Goal: Task Accomplishment & Management: Use online tool/utility

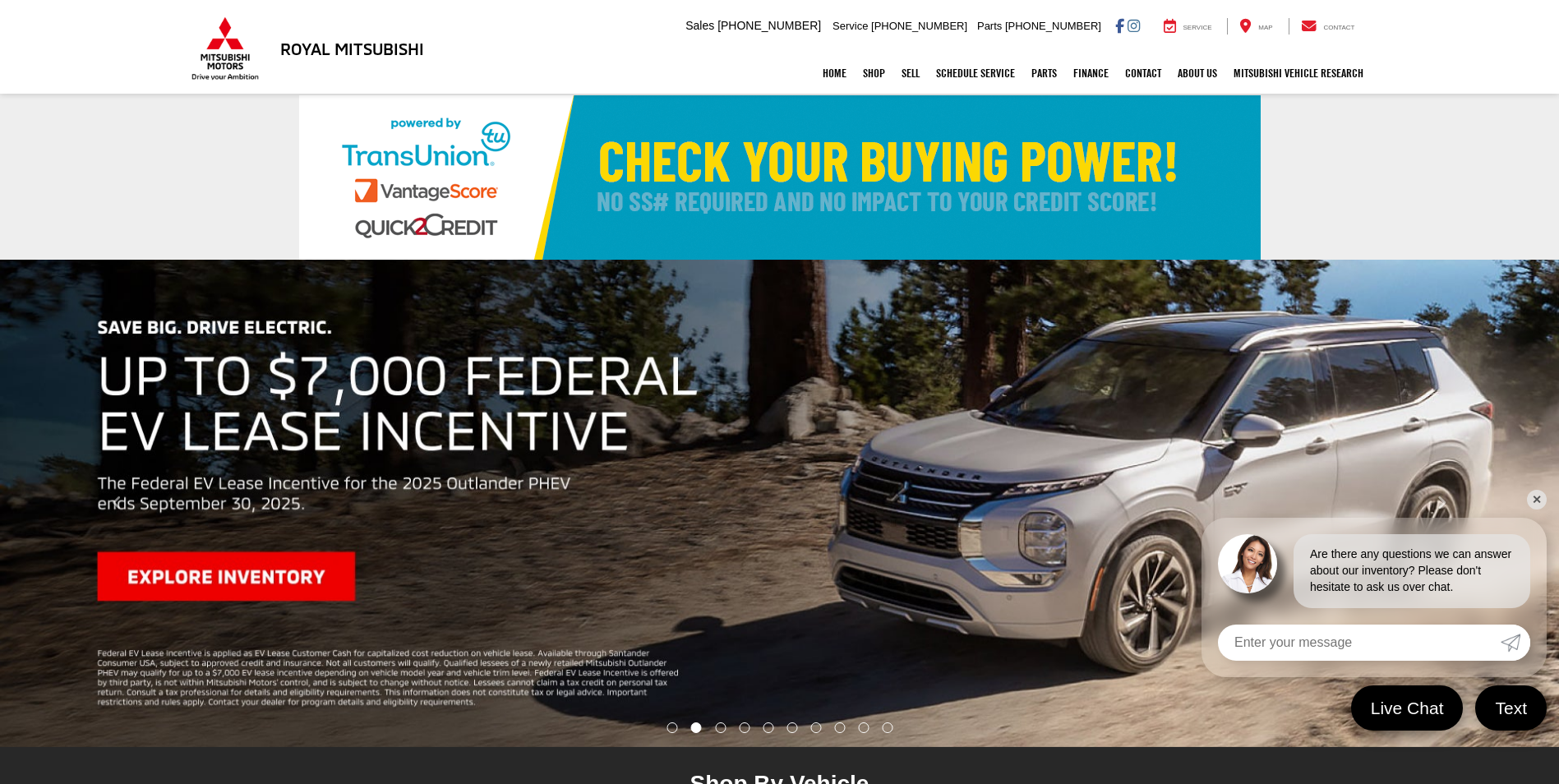
click at [1537, 493] on link "✕" at bounding box center [1537, 499] width 19 height 19
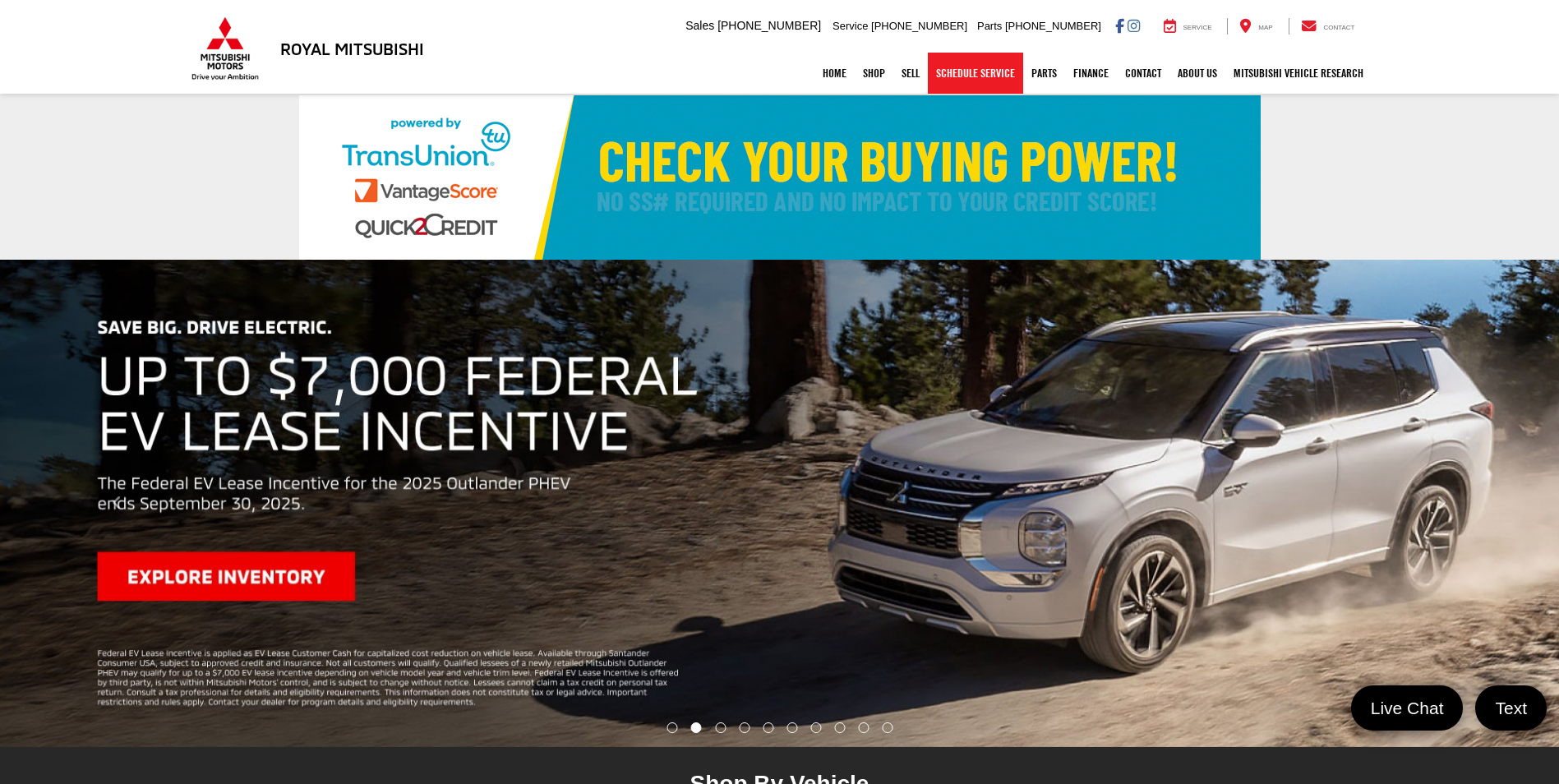
click at [955, 79] on link "Schedule Service" at bounding box center [975, 73] width 95 height 41
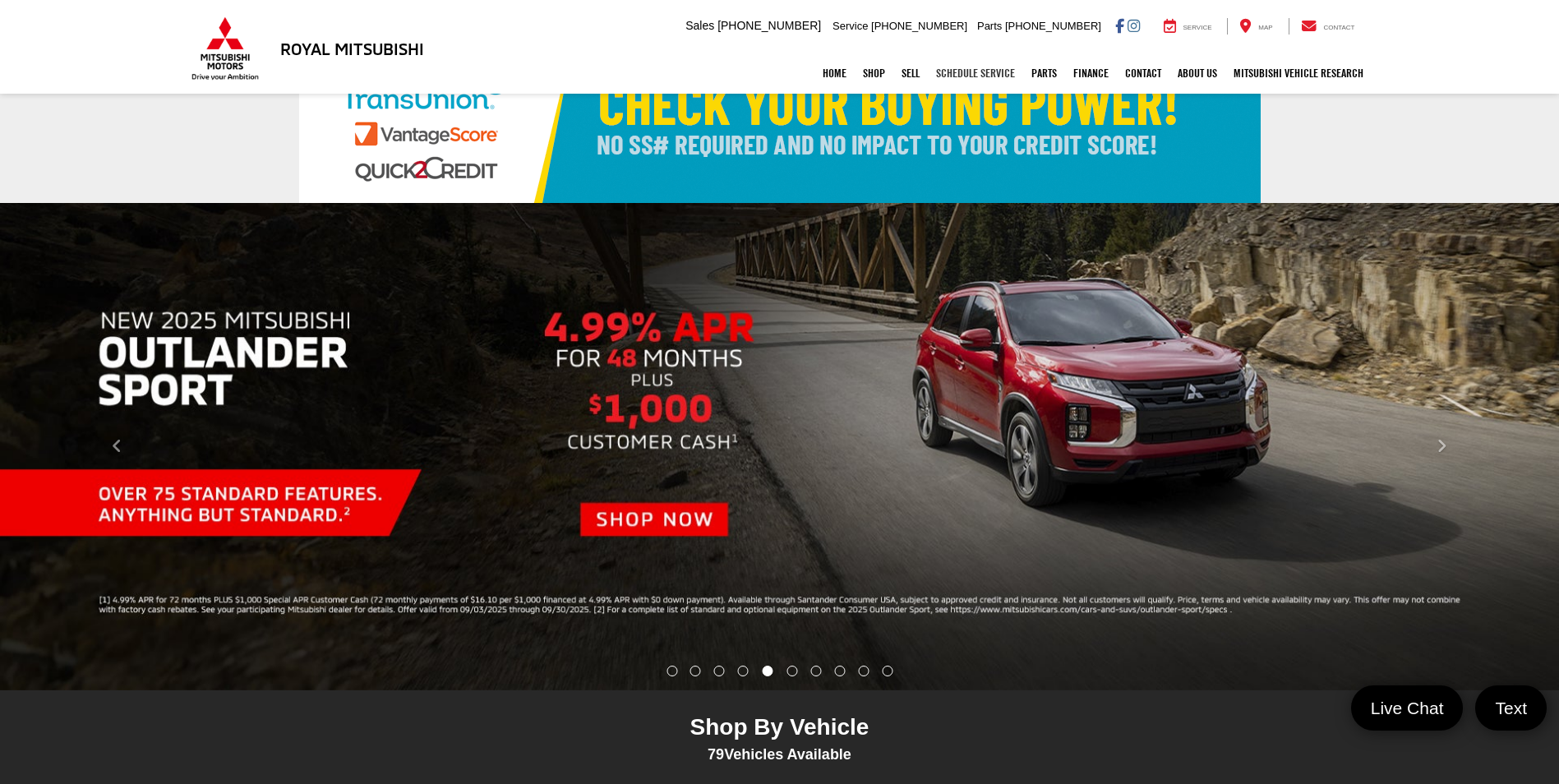
scroll to position [82, 0]
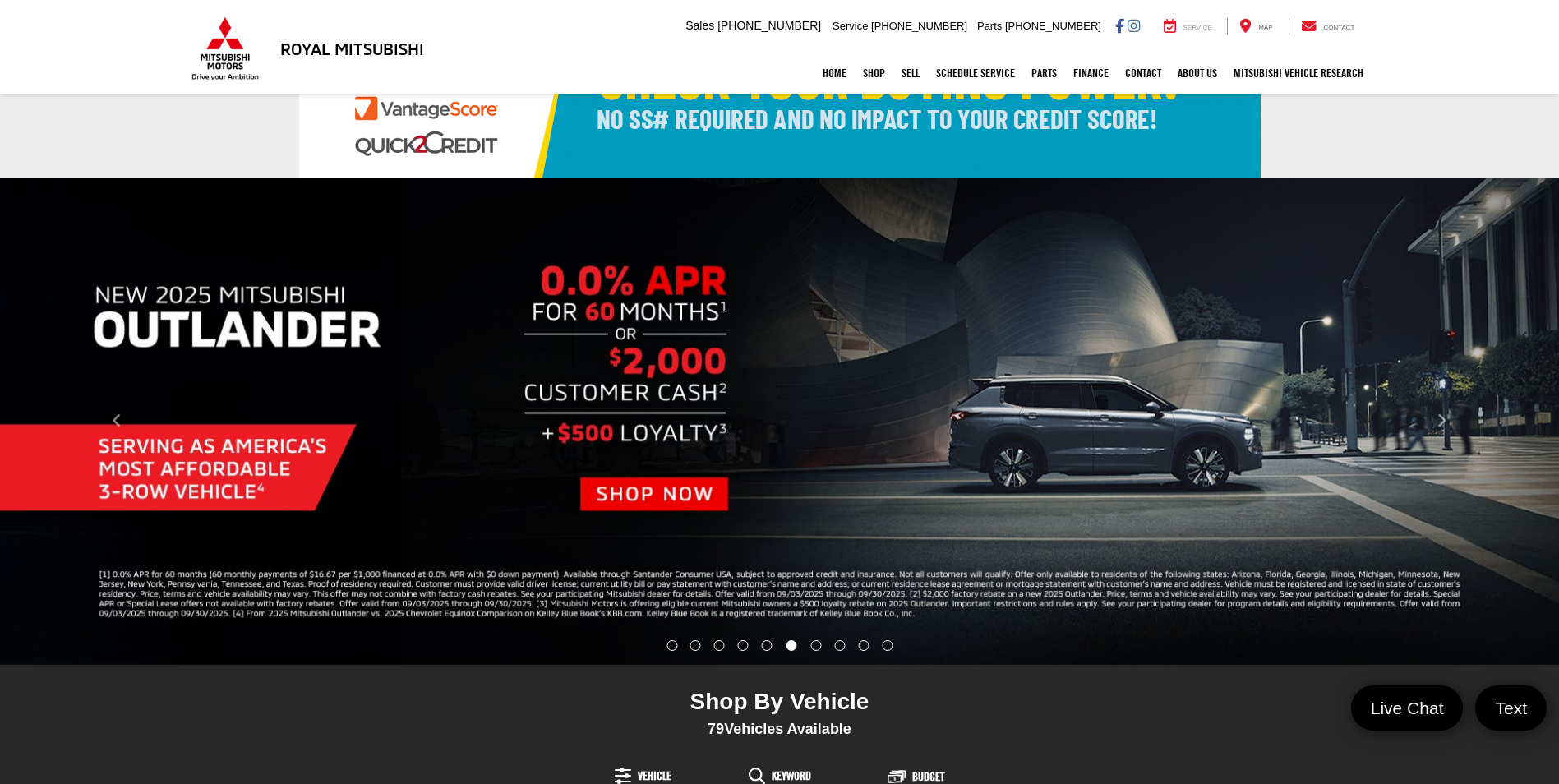
click at [1199, 26] on div "Service" at bounding box center [1188, 26] width 73 height 17
